Goal: Find contact information: Find contact information

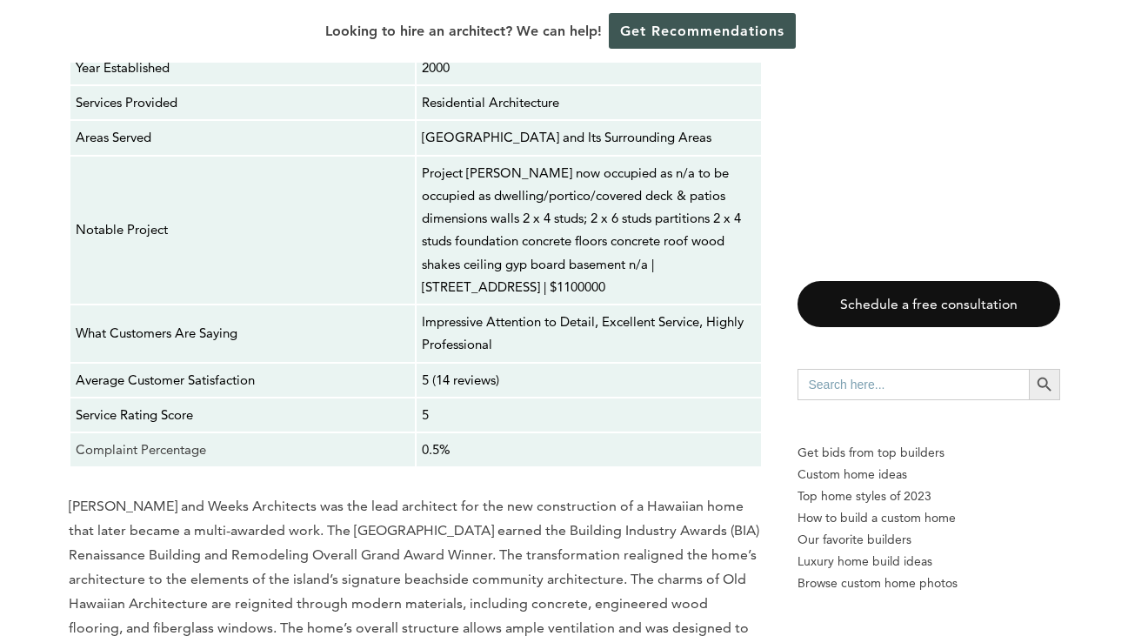
scroll to position [3961, 0]
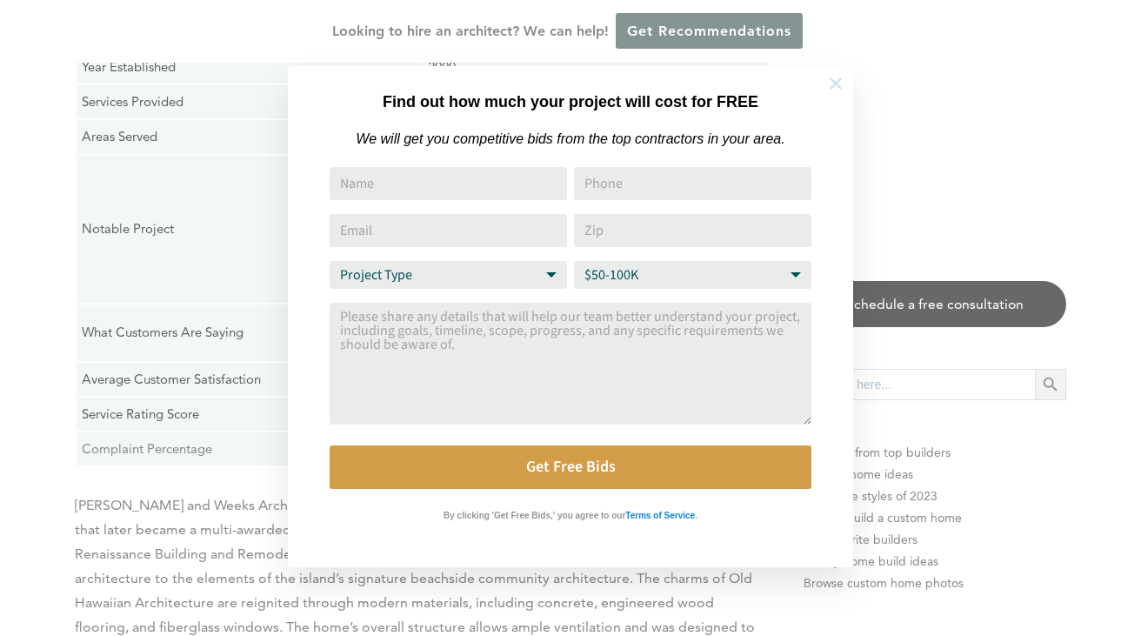
click at [832, 82] on icon at bounding box center [835, 83] width 19 height 19
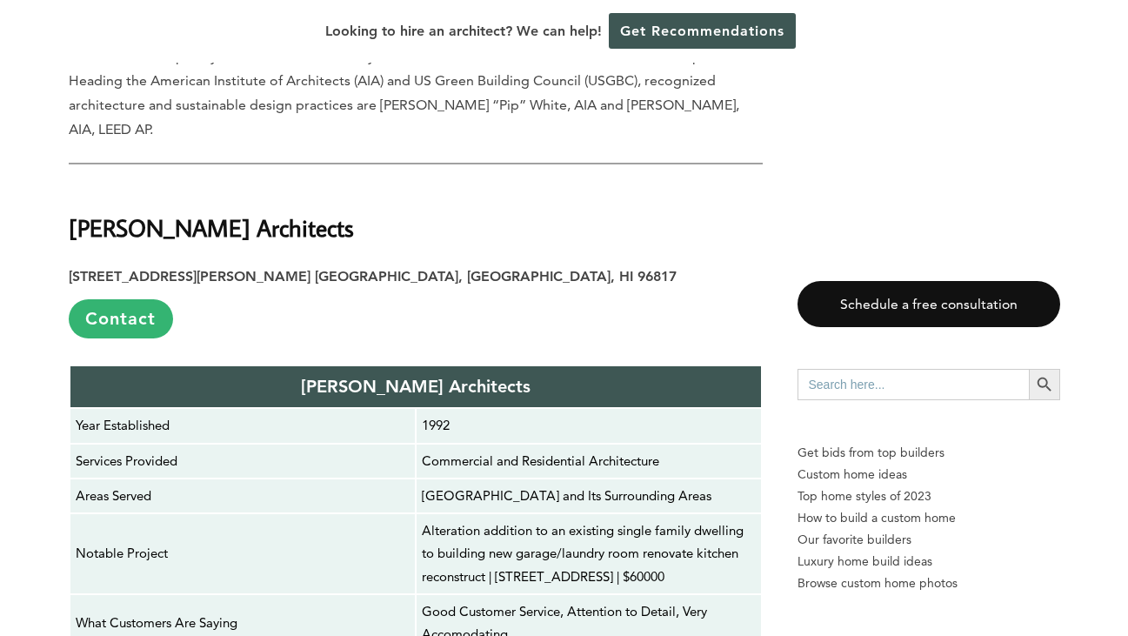
scroll to position [7723, 0]
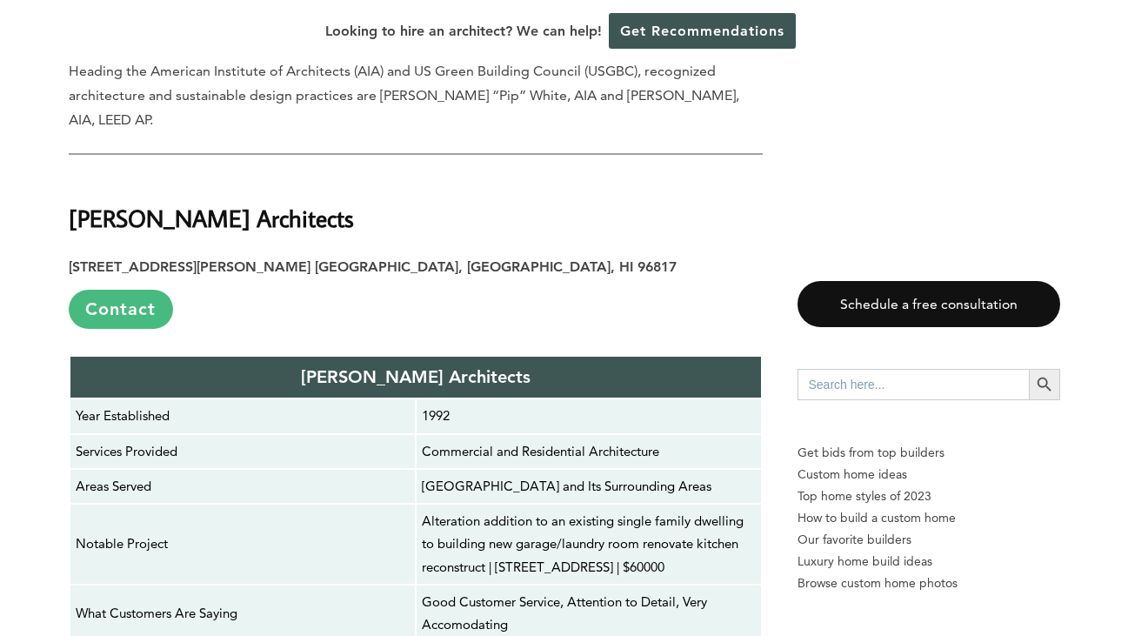
click at [140, 290] on link "Contact" at bounding box center [121, 309] width 104 height 39
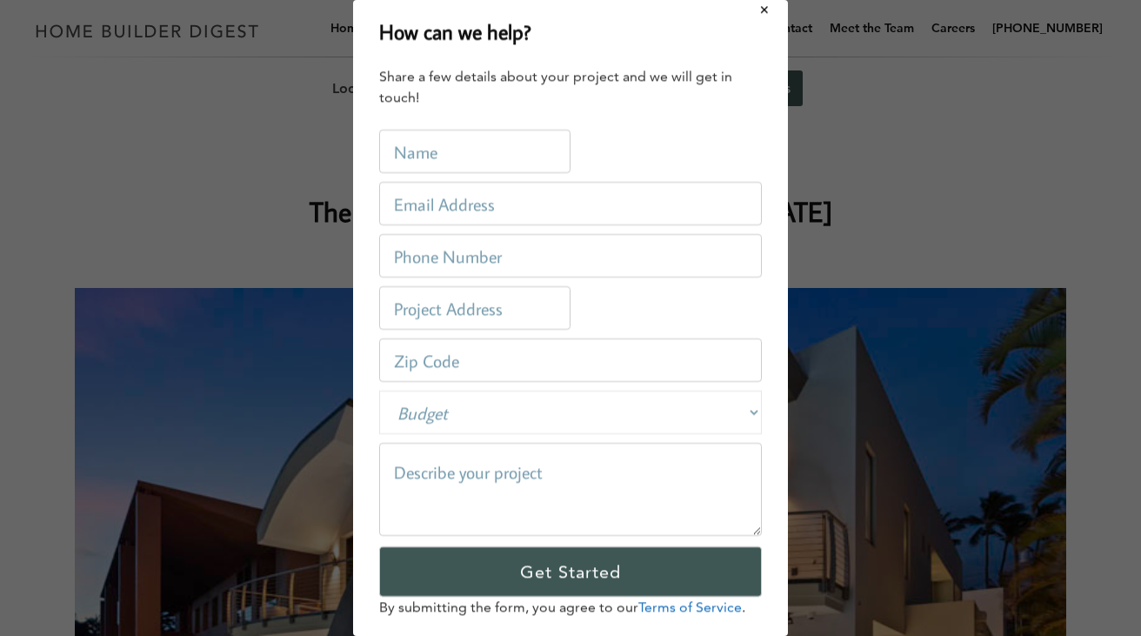
scroll to position [0, 0]
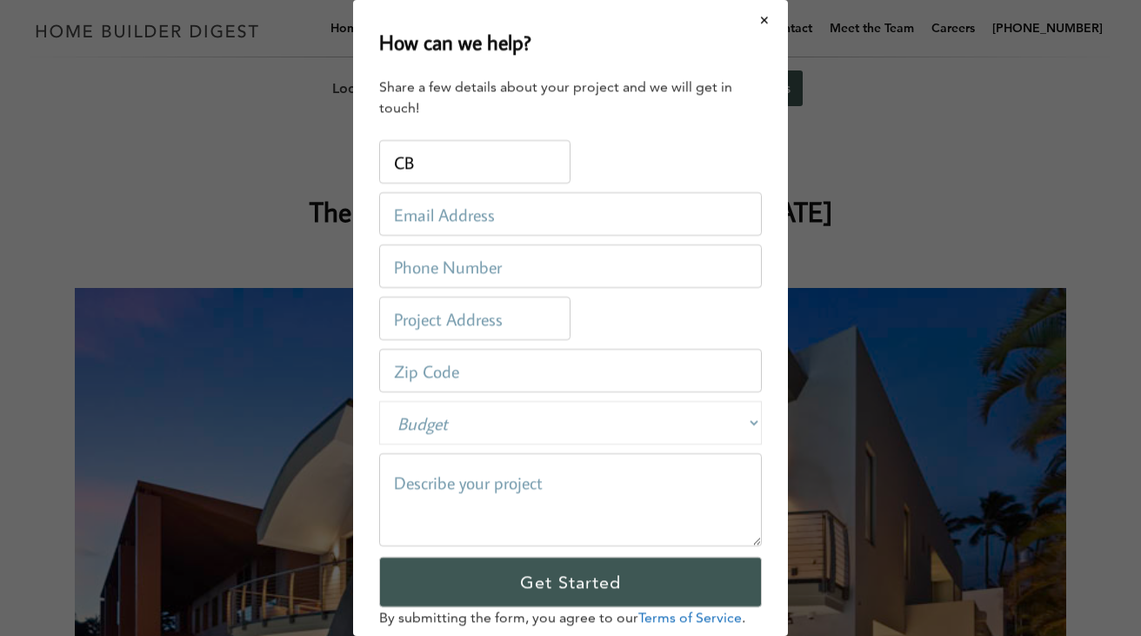
type input "CB"
click at [592, 215] on input "email" at bounding box center [570, 213] width 383 height 43
type input "[PERSON_NAME][EMAIL_ADDRESS][DOMAIN_NAME]"
click at [491, 277] on input "tel" at bounding box center [570, 265] width 383 height 43
click at [511, 279] on input "tel" at bounding box center [570, 265] width 383 height 43
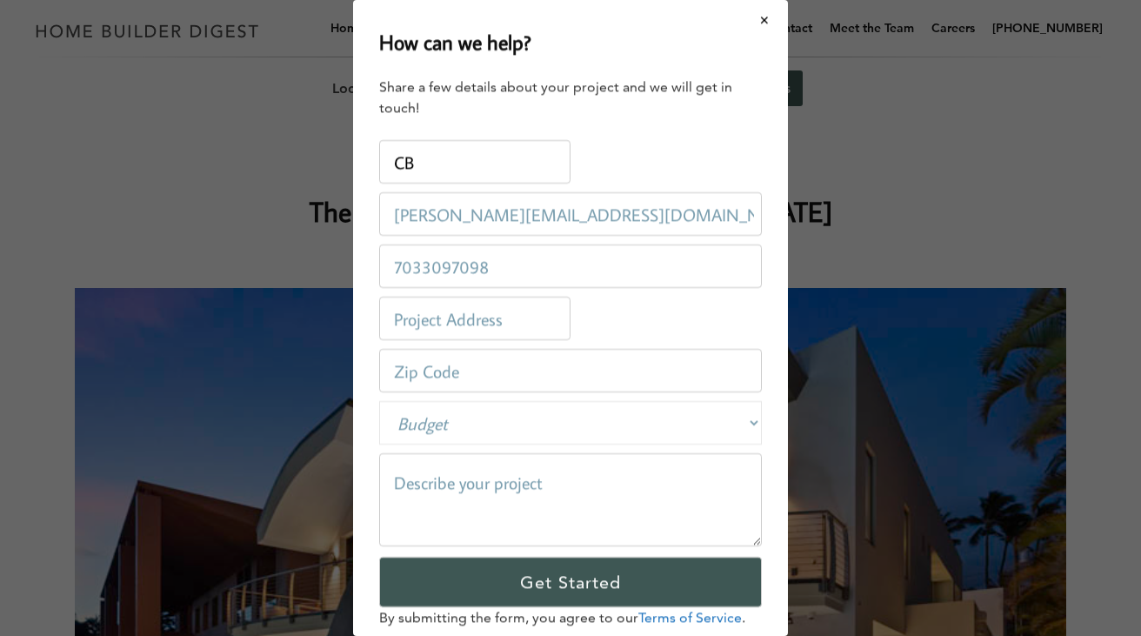
type input "7033097098"
click at [412, 325] on input "text" at bounding box center [474, 318] width 191 height 43
click at [416, 327] on input "text" at bounding box center [474, 318] width 191 height 43
click at [442, 493] on textarea at bounding box center [570, 499] width 383 height 93
click at [755, 21] on button "Close modal" at bounding box center [765, 20] width 46 height 37
